Goal: Information Seeking & Learning: Learn about a topic

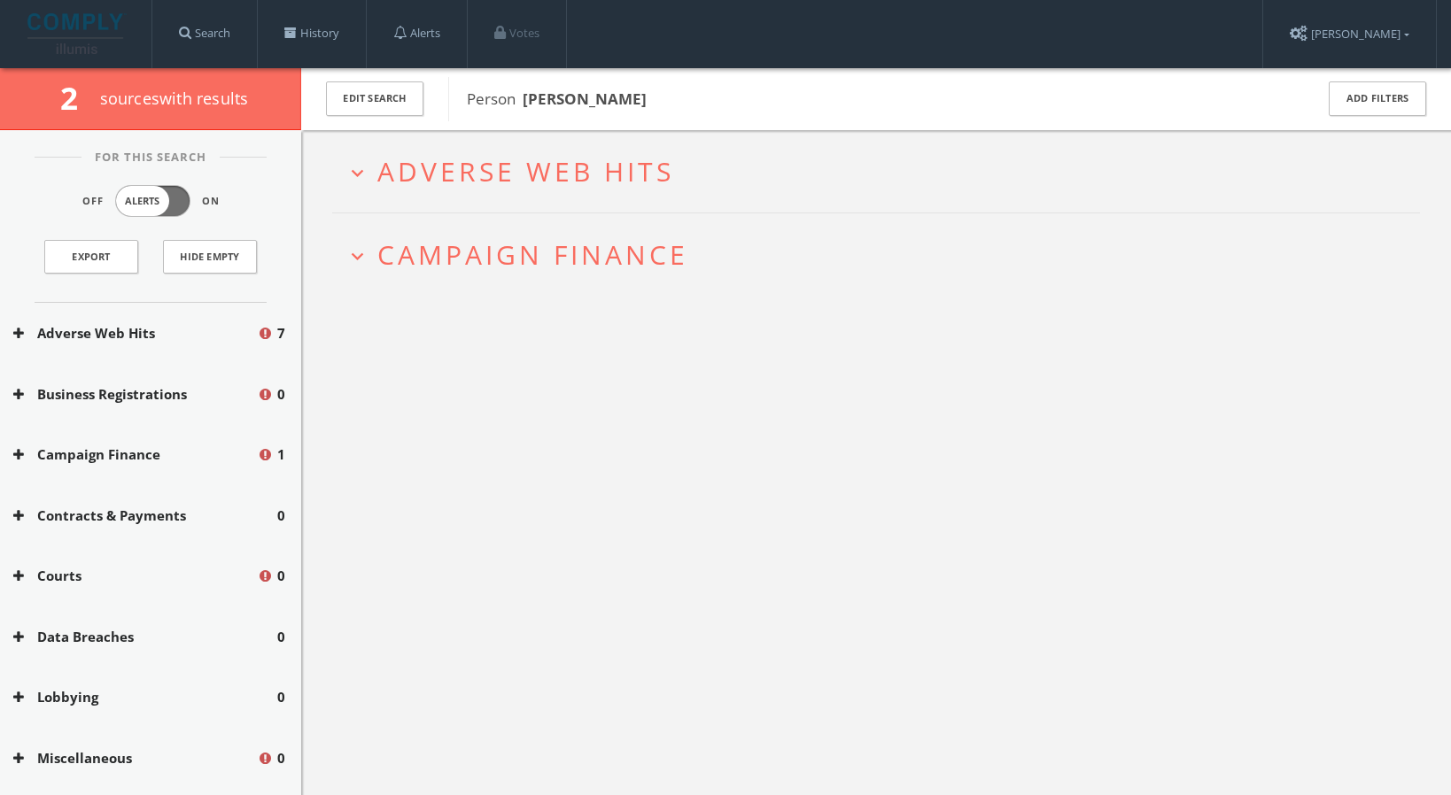
click at [665, 177] on span "Adverse Web Hits" at bounding box center [525, 171] width 297 height 36
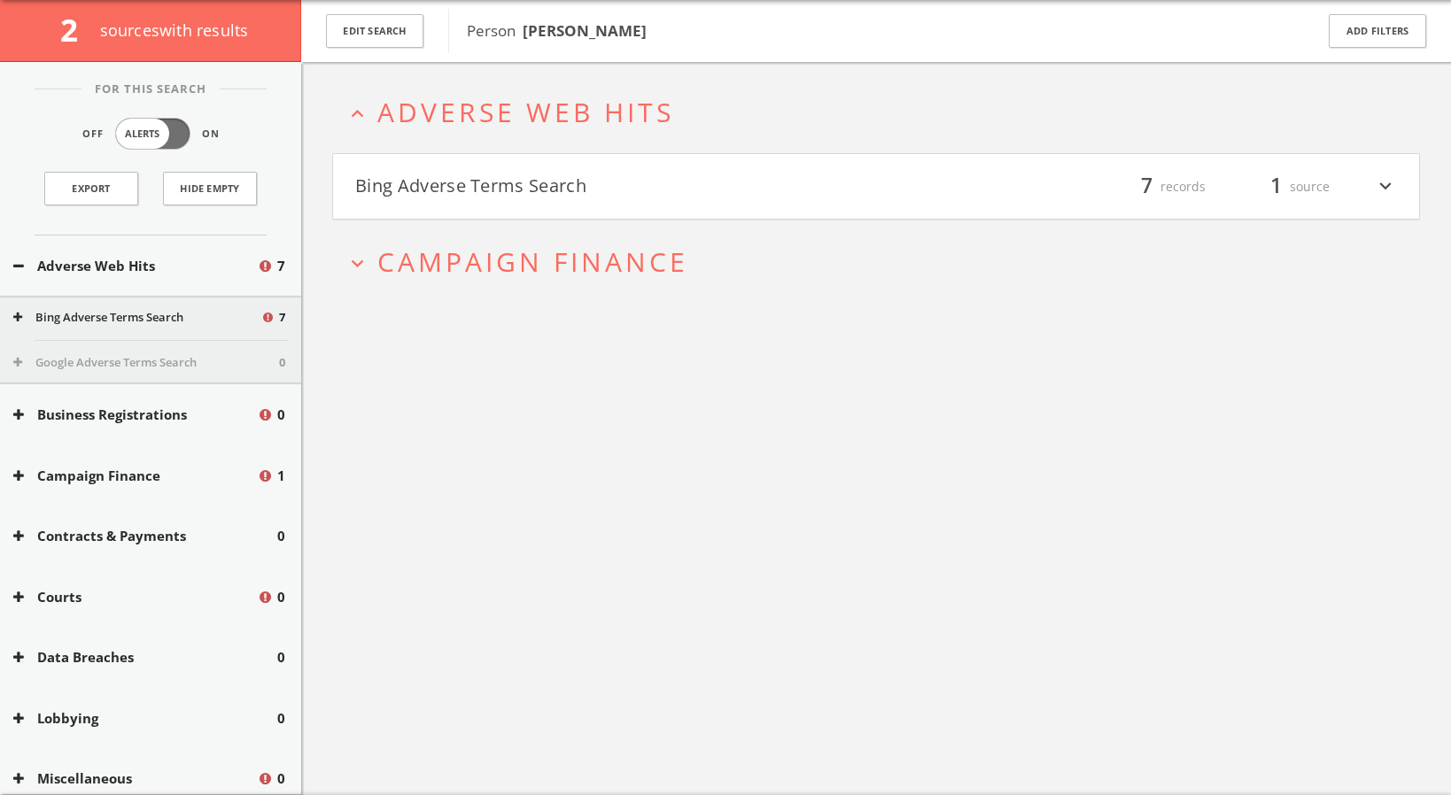
click at [979, 178] on div "filter_list 7 records 1 source expand_more" at bounding box center [1136, 187] width 521 height 30
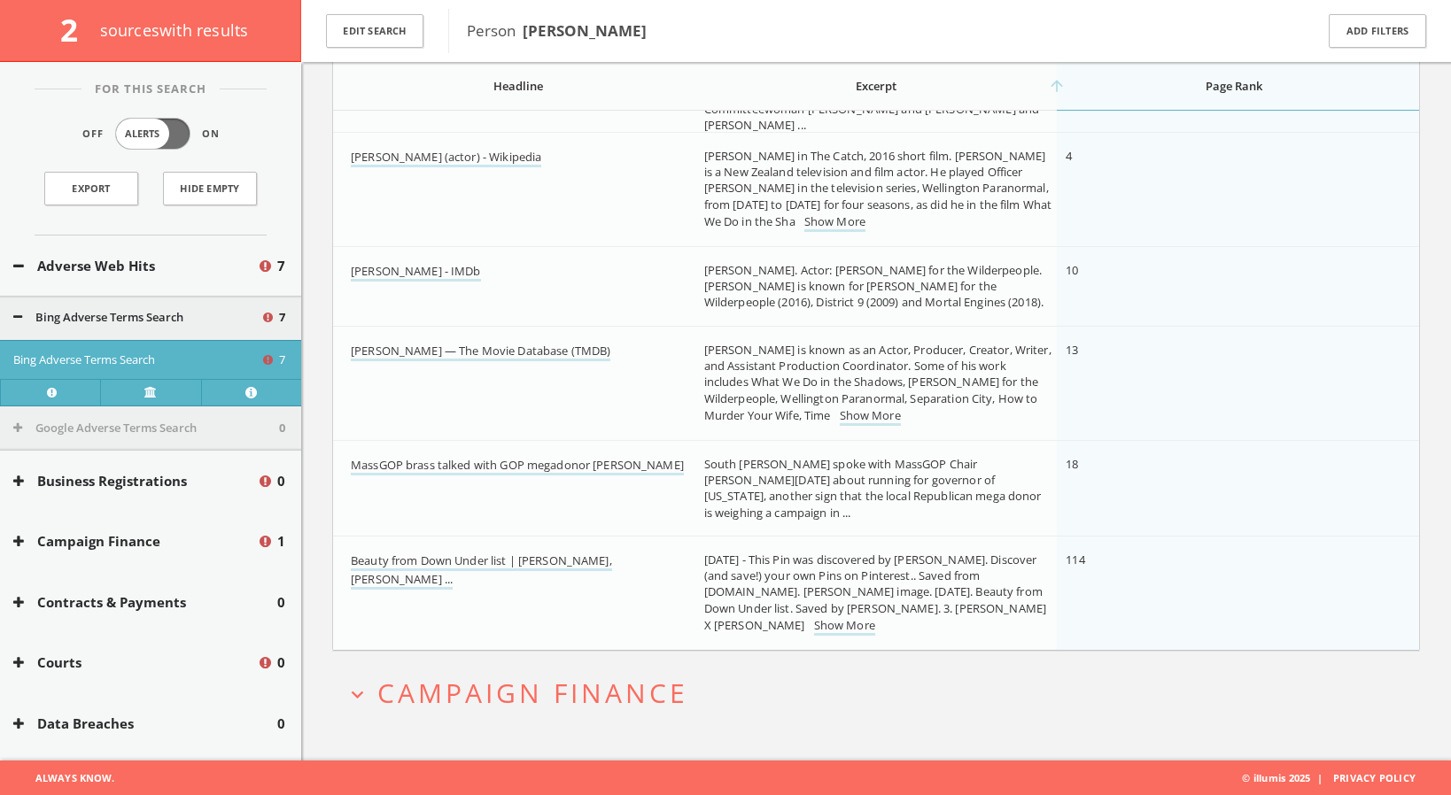
scroll to position [447, 0]
click at [578, 700] on span "Campaign Finance" at bounding box center [532, 692] width 311 height 36
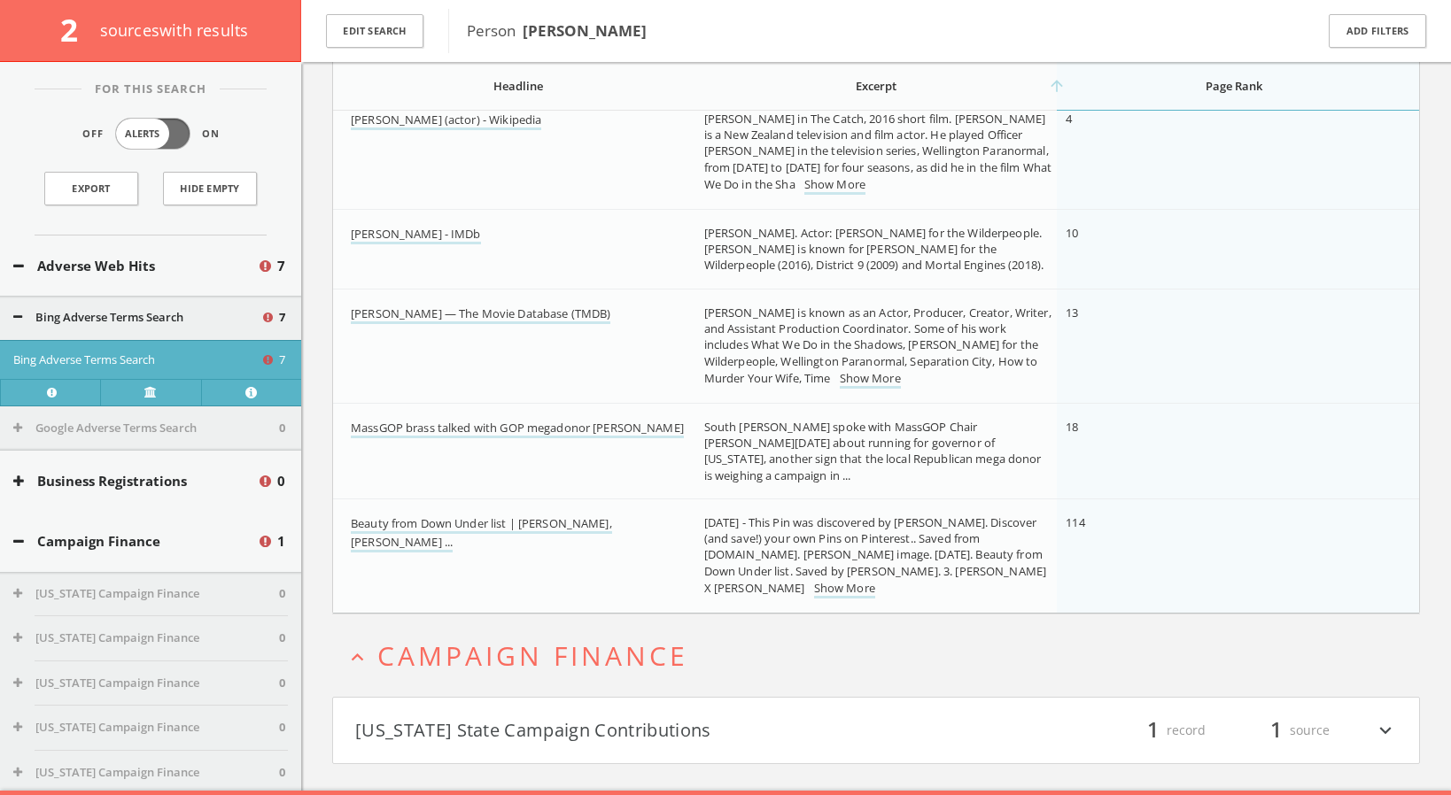
scroll to position [514, 0]
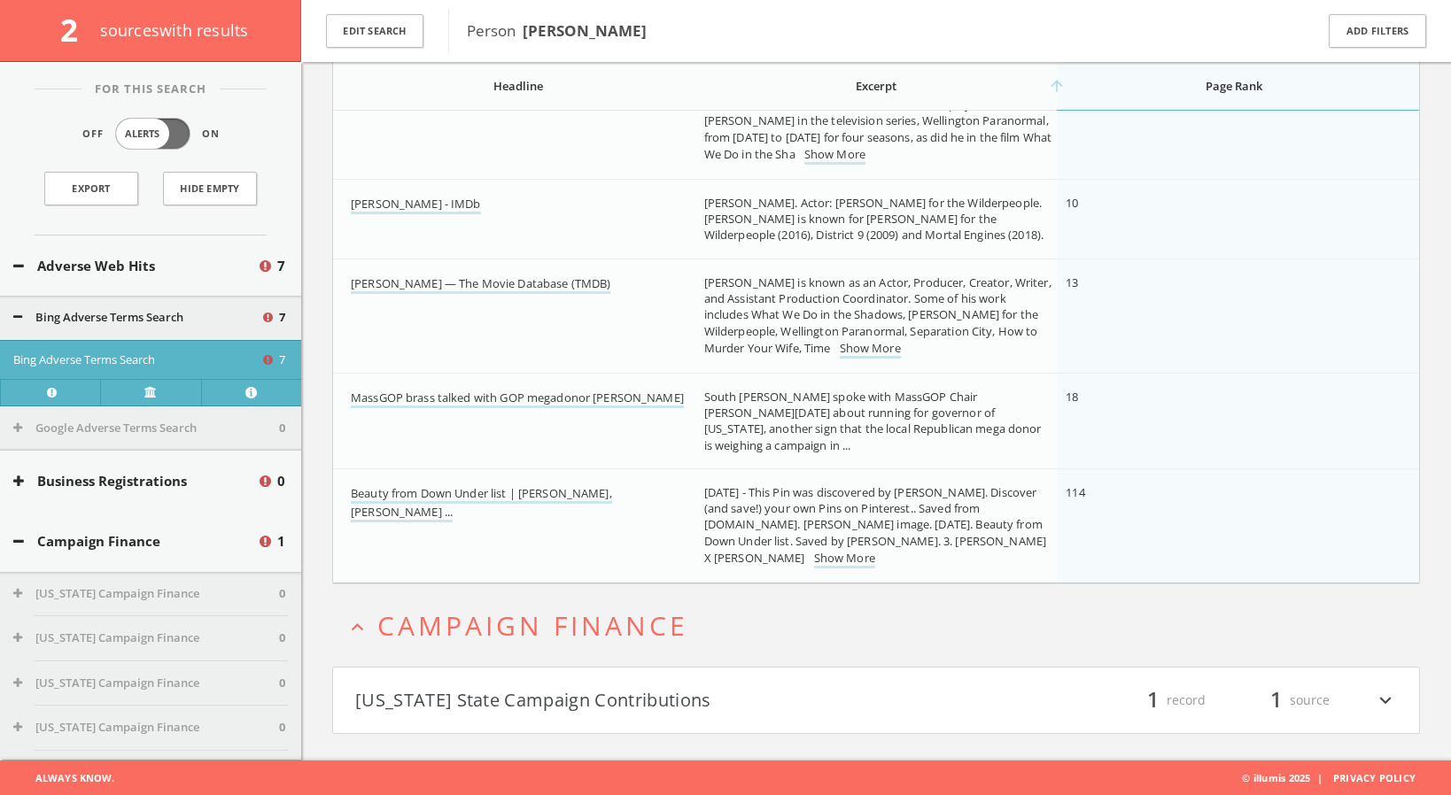
click at [1386, 698] on icon "expand_more" at bounding box center [1385, 700] width 23 height 30
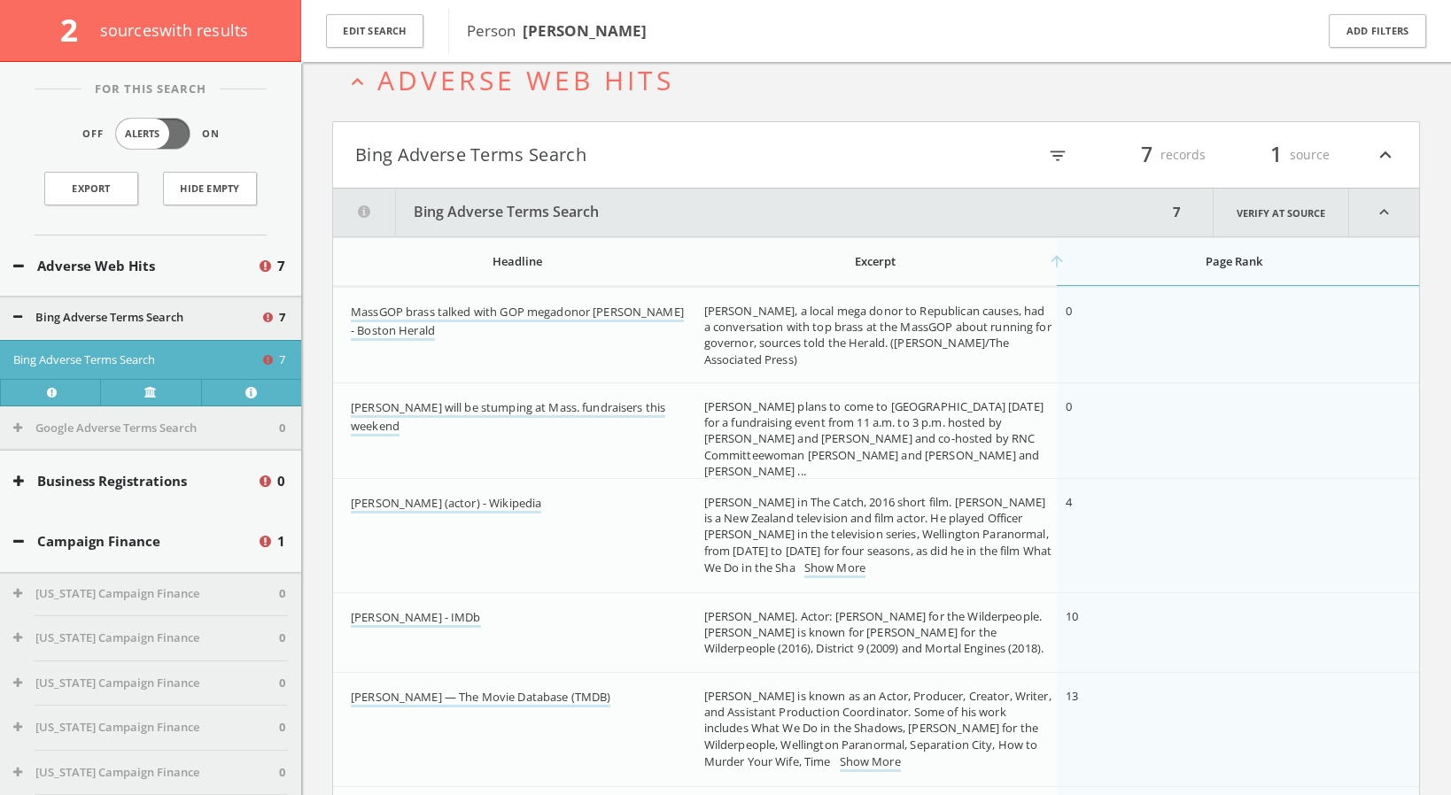
scroll to position [0, 0]
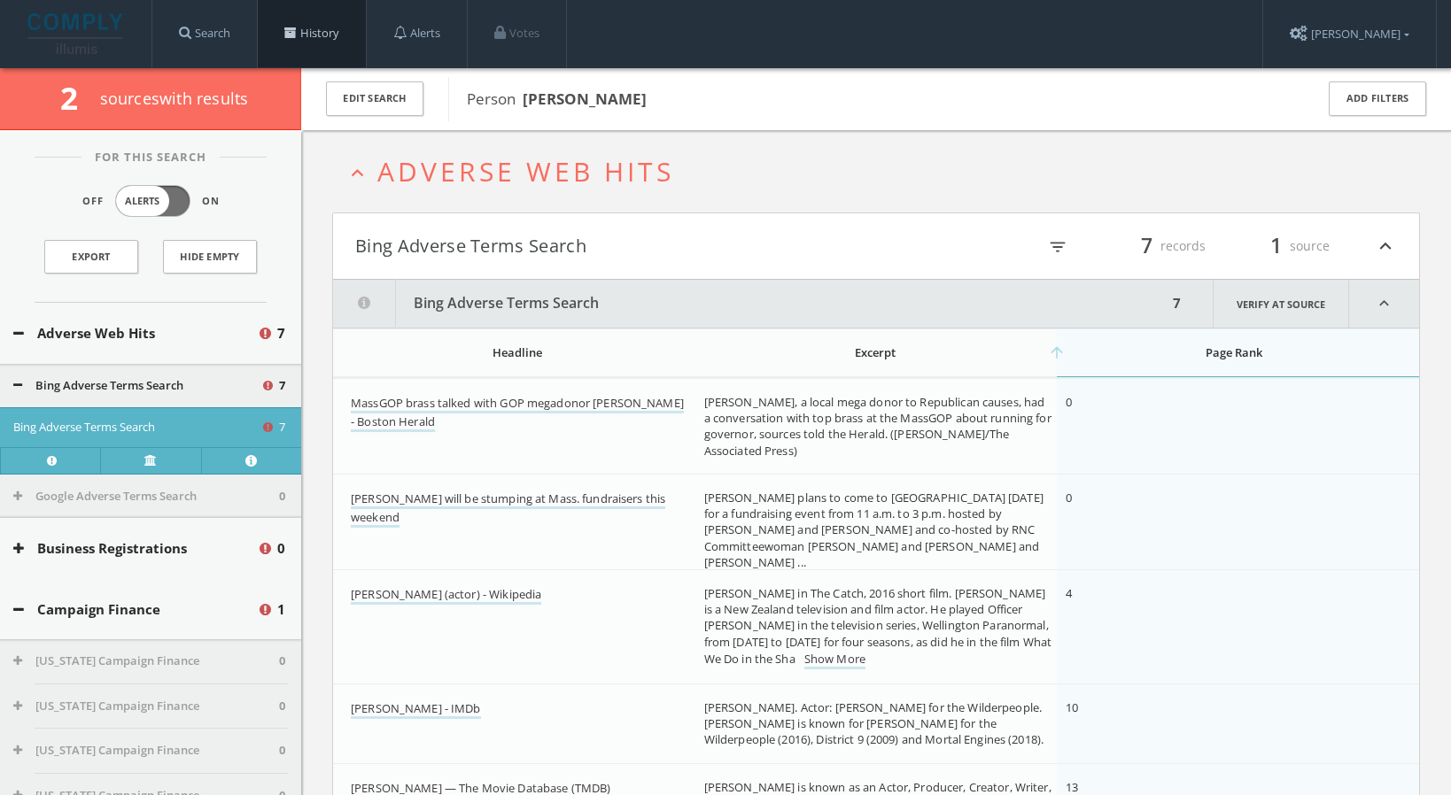
click at [324, 35] on link "History" at bounding box center [312, 33] width 108 height 67
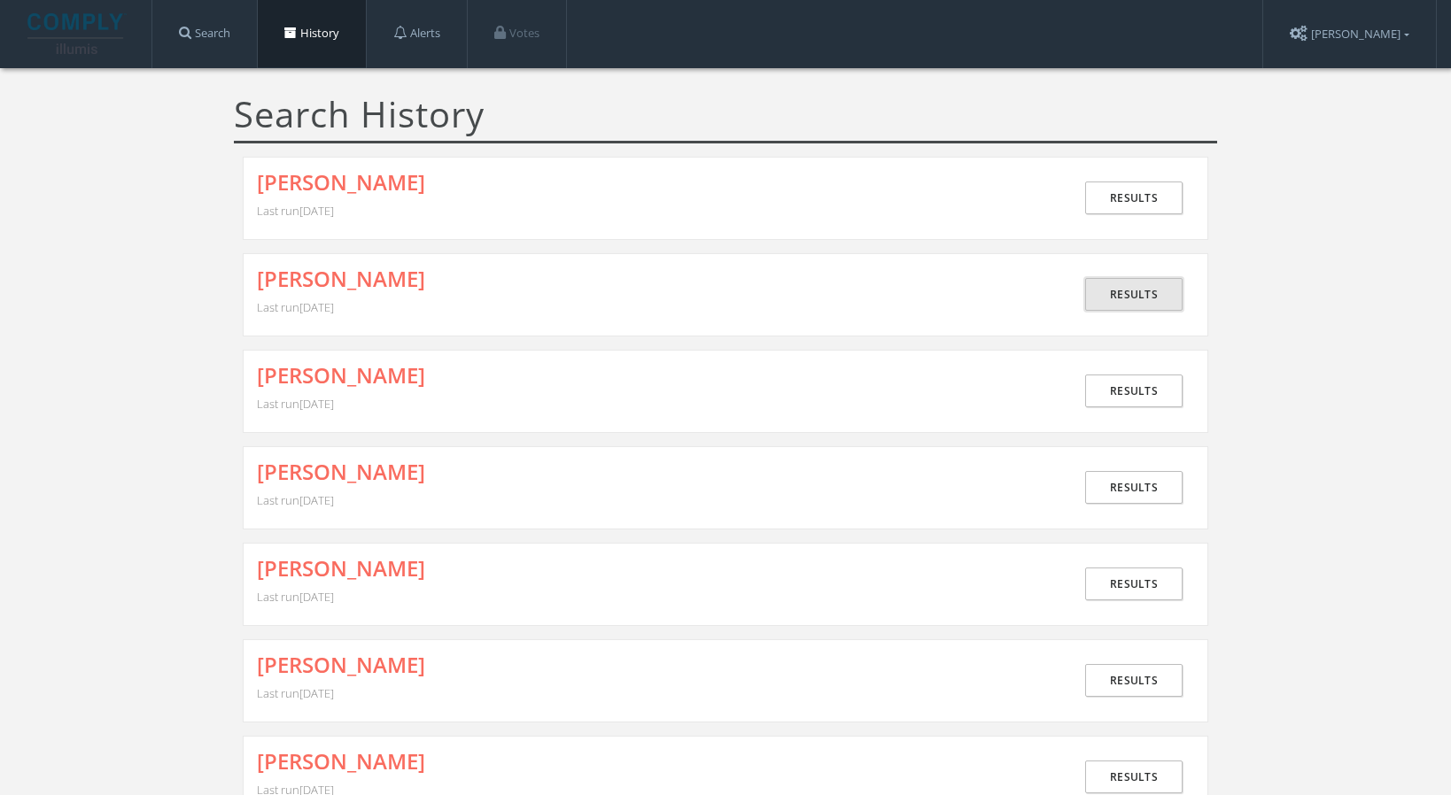
click at [1137, 311] on link "Results" at bounding box center [1133, 294] width 97 height 33
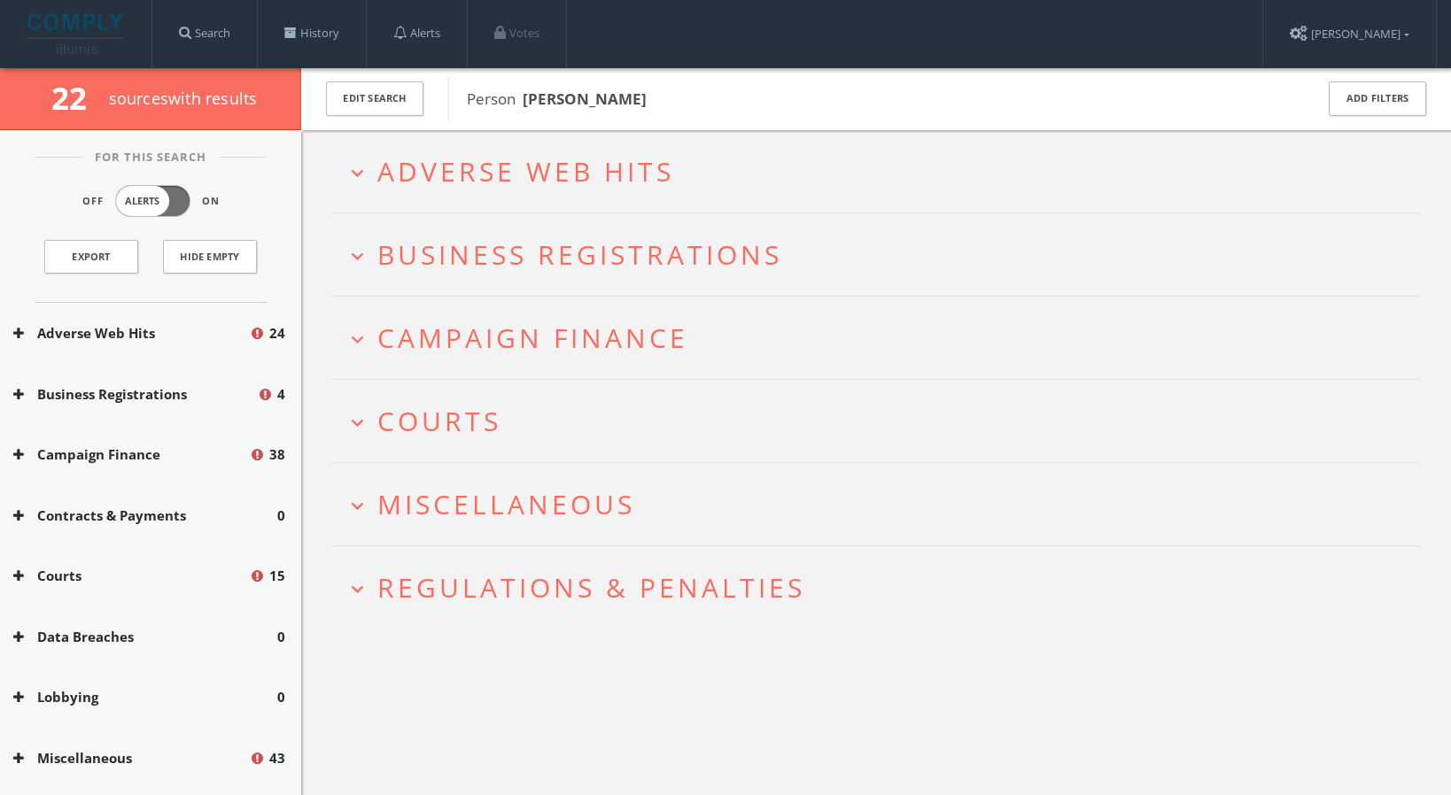
click at [610, 168] on span "Adverse Web Hits" at bounding box center [525, 171] width 297 height 36
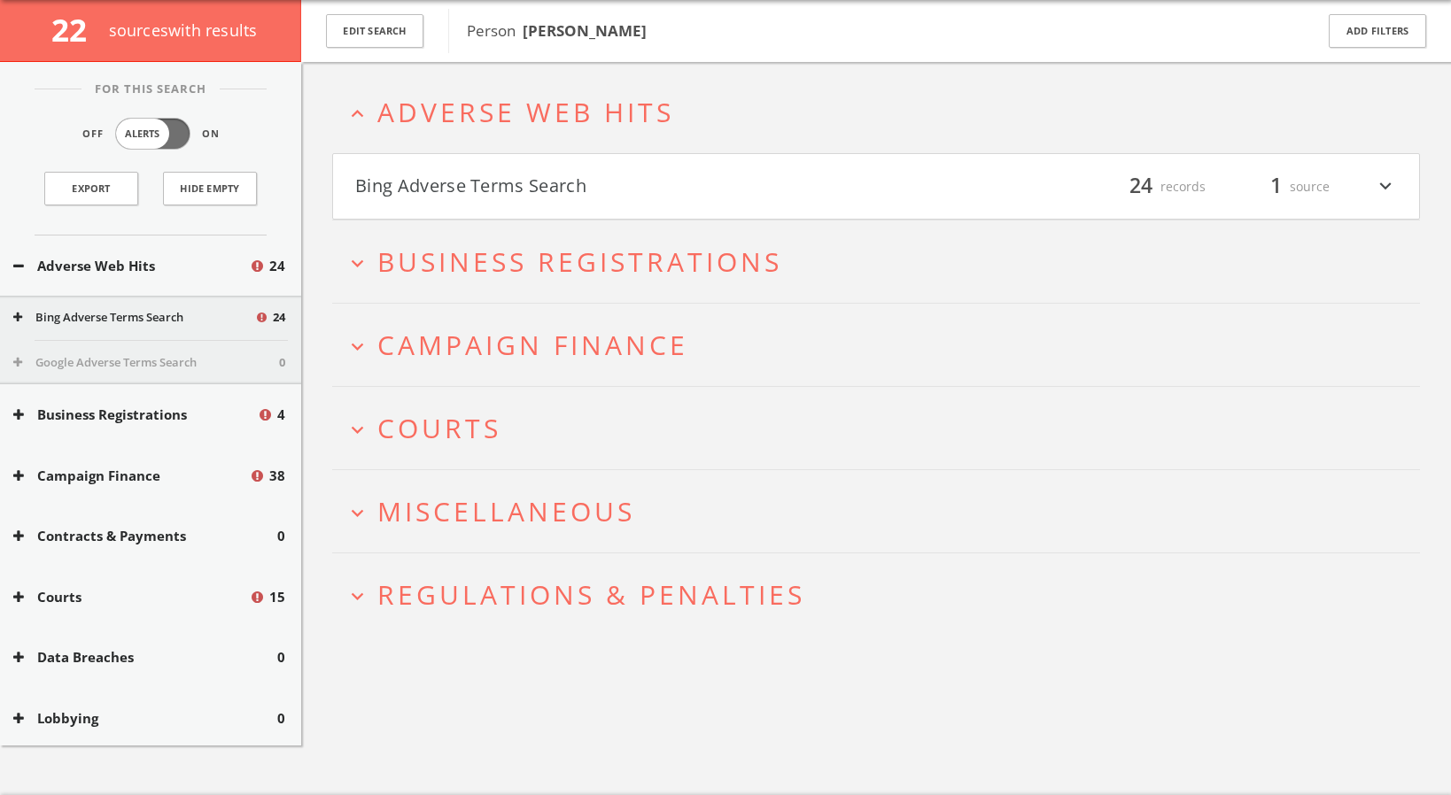
click at [567, 183] on button "Bing Adverse Terms Search" at bounding box center [615, 187] width 521 height 30
